Goal: Information Seeking & Learning: Learn about a topic

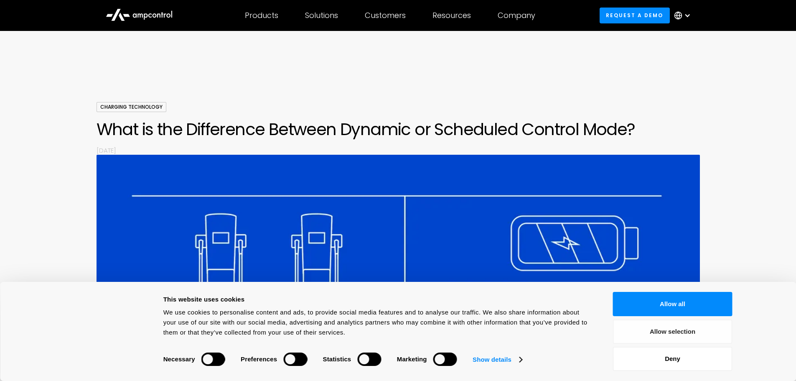
scroll to position [125, 0]
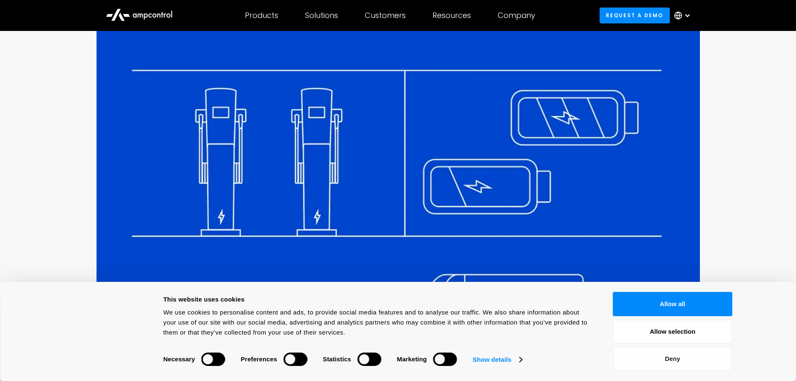
click at [679, 358] on button "Deny" at bounding box center [673, 359] width 120 height 24
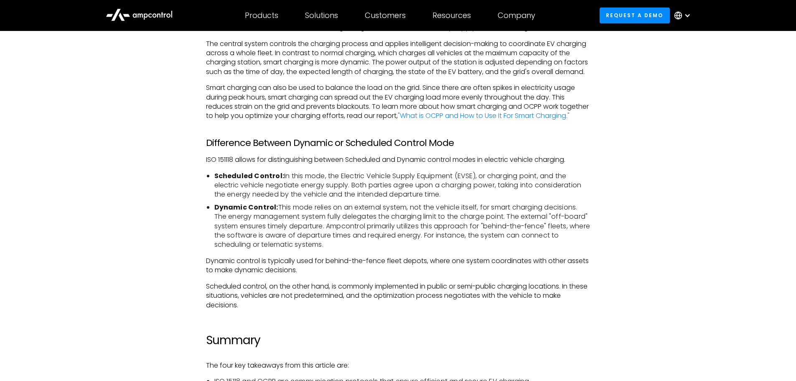
scroll to position [1170, 0]
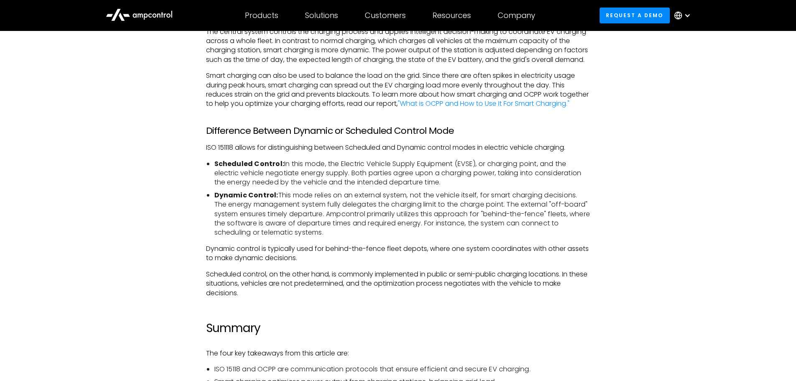
drag, startPoint x: 369, startPoint y: 255, endPoint x: 193, endPoint y: 185, distance: 190.0
copy ul "Scheduled Control: In this mode, the Electric Vehicle Supply Equipment (EVSE), …"
click at [398, 187] on li "Scheduled Control: In this mode, the Electric Vehicle Supply Equipment (EVSE), …" at bounding box center [402, 173] width 376 height 28
click at [304, 187] on li "Scheduled Control: In this mode, the Electric Vehicle Supply Equipment (EVSE), …" at bounding box center [402, 173] width 376 height 28
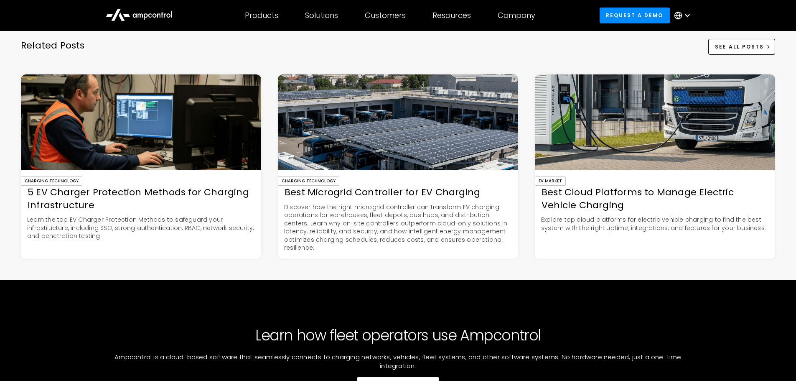
scroll to position [1463, 0]
